Goal: Information Seeking & Learning: Check status

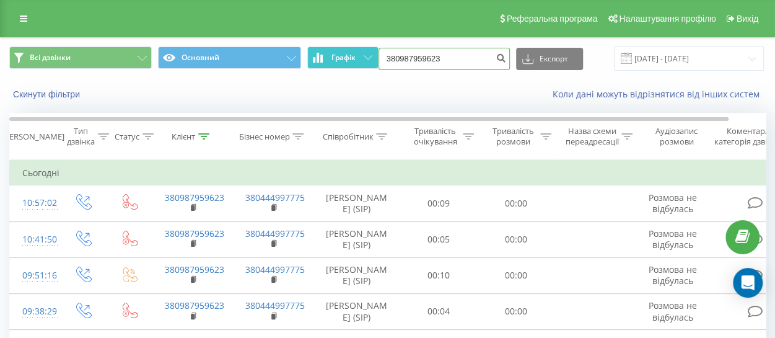
drag, startPoint x: 454, startPoint y: 62, endPoint x: 318, endPoint y: 58, distance: 136.4
click at [310, 51] on div "Всі дзвінки Основний Графік 380987959623 Експорт .csv .xls .xlsx 22.05.2025 - 2…" at bounding box center [387, 58] width 757 height 24
paste input "630405041"
type input "380630405041"
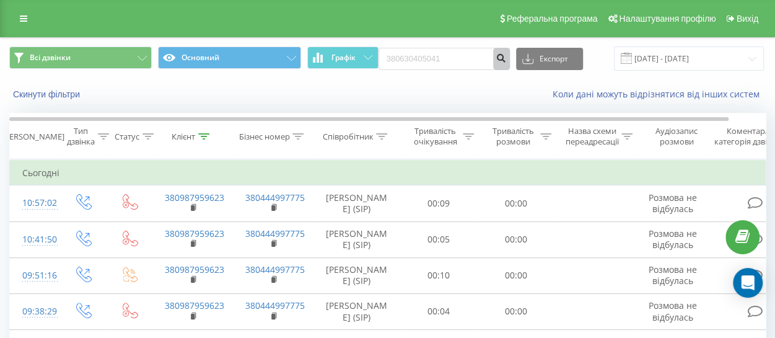
click at [499, 54] on icon "submit" at bounding box center [501, 56] width 11 height 7
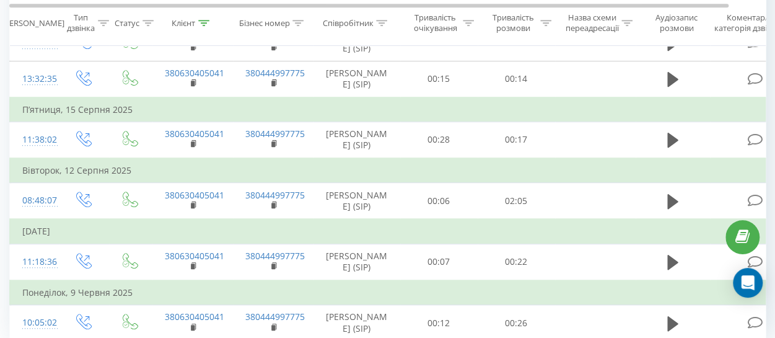
scroll to position [372, 0]
